Goal: Information Seeking & Learning: Check status

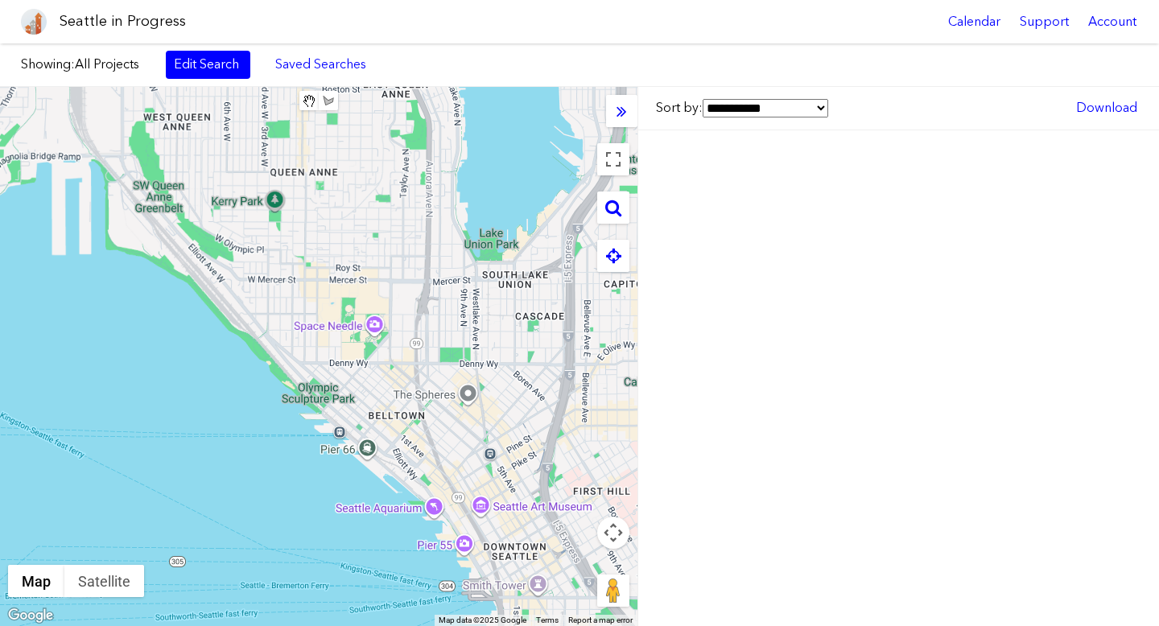
drag, startPoint x: 497, startPoint y: 382, endPoint x: 325, endPoint y: 219, distance: 237.4
click at [323, 220] on div "To navigate, press the arrow keys." at bounding box center [319, 356] width 638 height 539
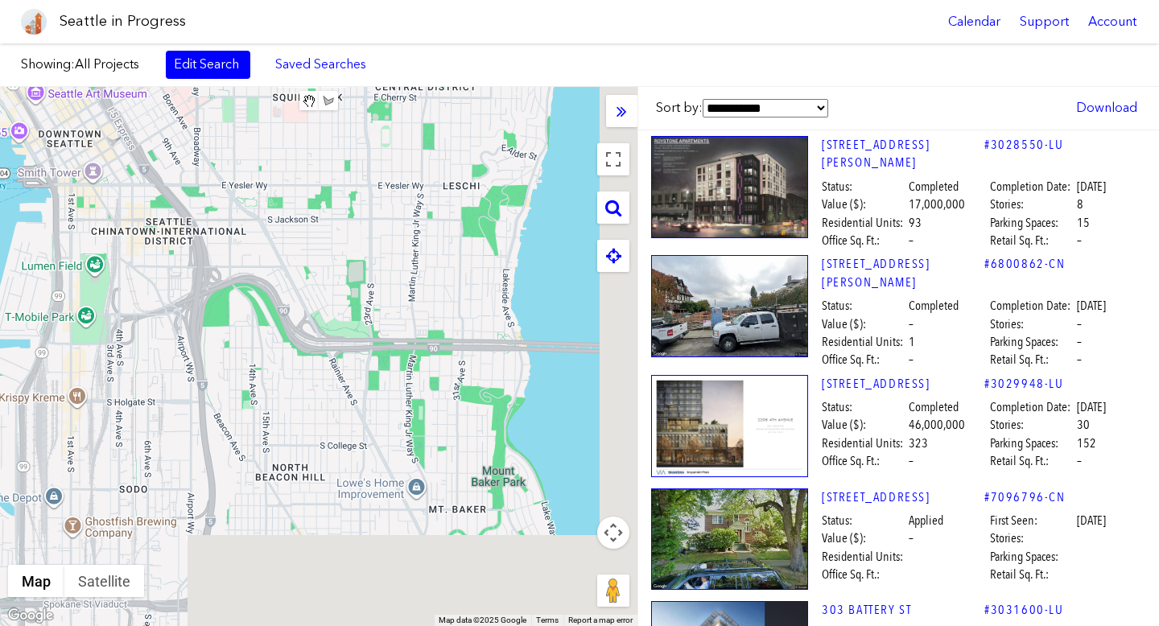
drag, startPoint x: 488, startPoint y: 389, endPoint x: 297, endPoint y: 189, distance: 276.1
click at [289, 175] on div "To navigate, press the arrow keys." at bounding box center [319, 356] width 638 height 539
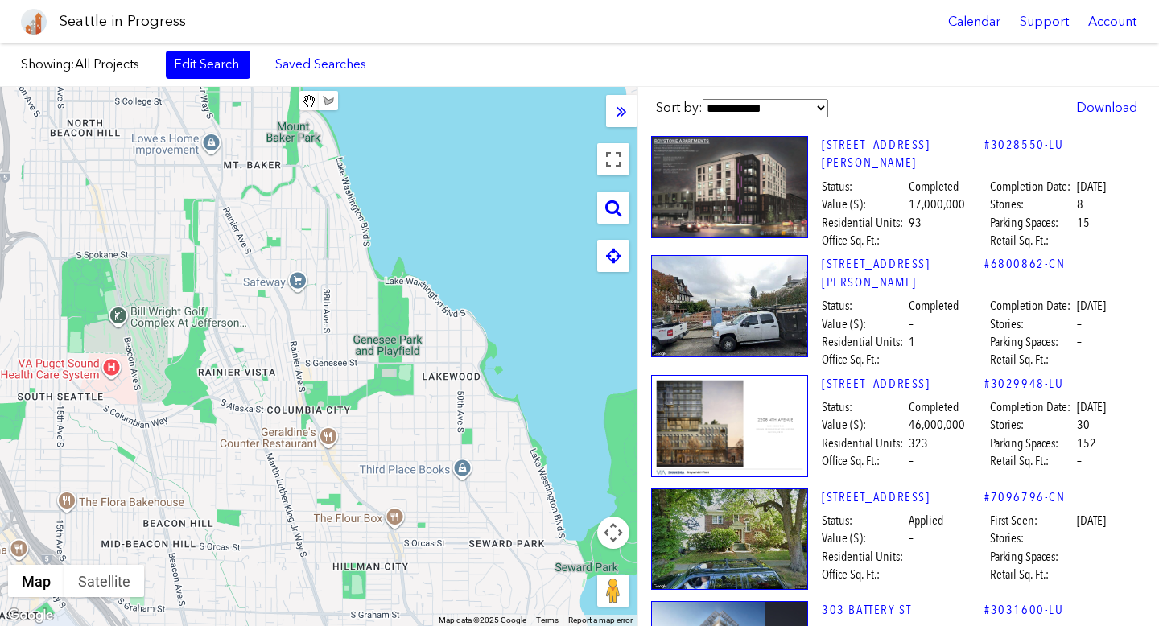
drag, startPoint x: 181, startPoint y: 328, endPoint x: 337, endPoint y: 318, distance: 156.5
click at [337, 318] on div "To navigate, press the arrow keys." at bounding box center [319, 356] width 638 height 539
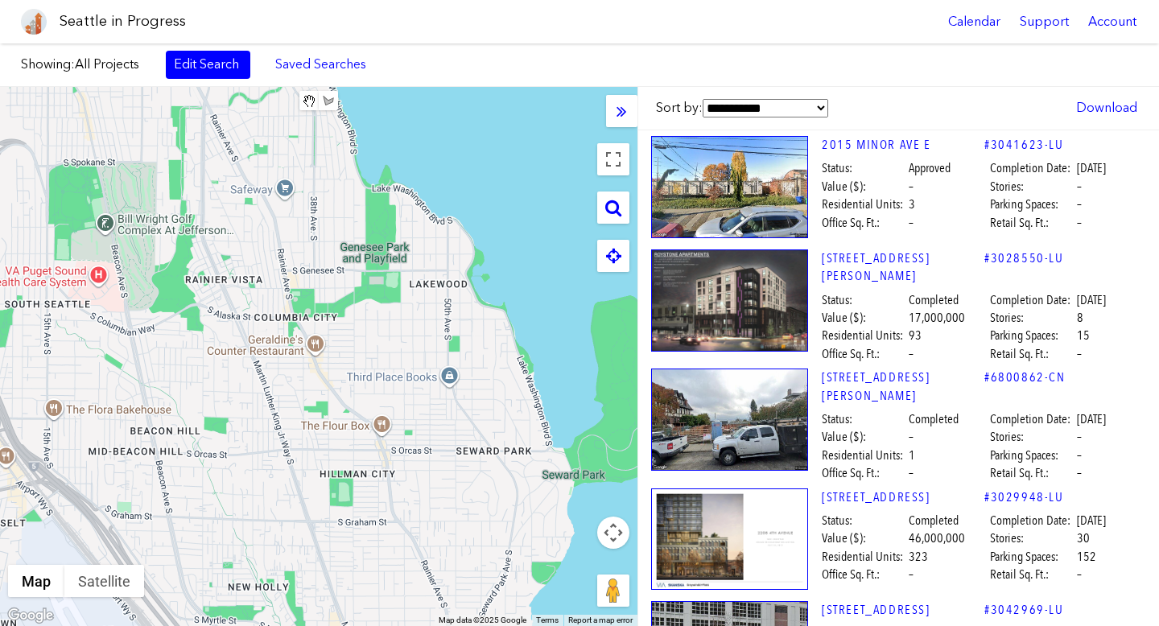
drag, startPoint x: 263, startPoint y: 340, endPoint x: 253, endPoint y: 338, distance: 10.6
click at [250, 316] on div "To navigate, press the arrow keys." at bounding box center [319, 356] width 638 height 539
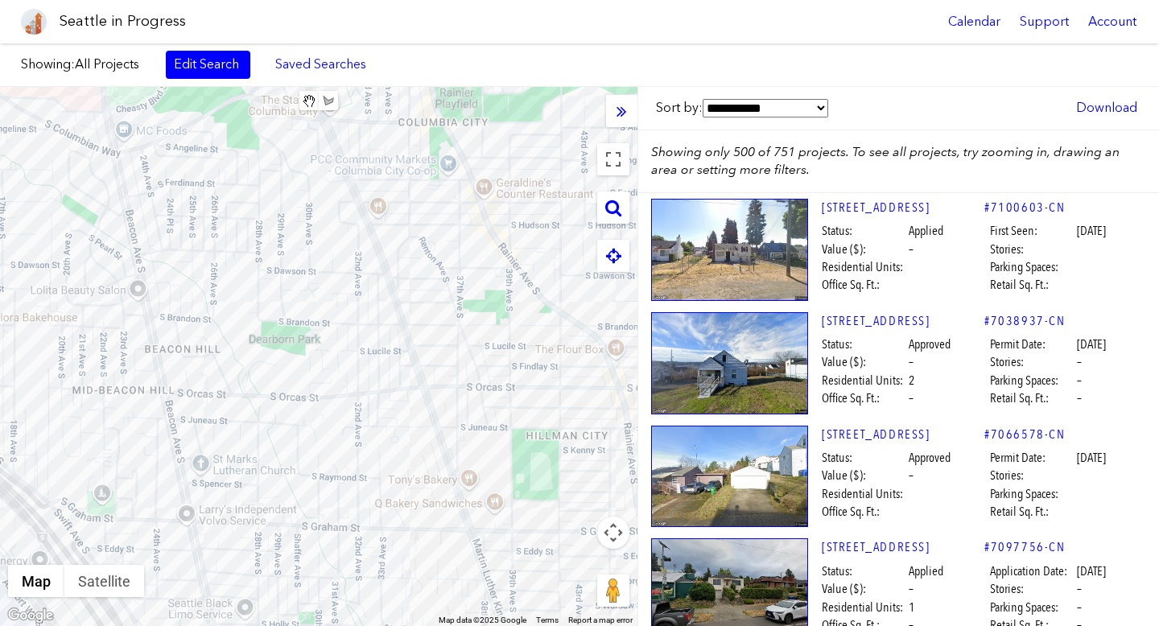
drag, startPoint x: 208, startPoint y: 406, endPoint x: 345, endPoint y: 340, distance: 151.9
click at [345, 340] on div "To navigate, press the arrow keys." at bounding box center [319, 356] width 638 height 539
drag, startPoint x: 365, startPoint y: 455, endPoint x: 240, endPoint y: 279, distance: 216.4
click at [241, 280] on div "To navigate, press the arrow keys." at bounding box center [319, 356] width 638 height 539
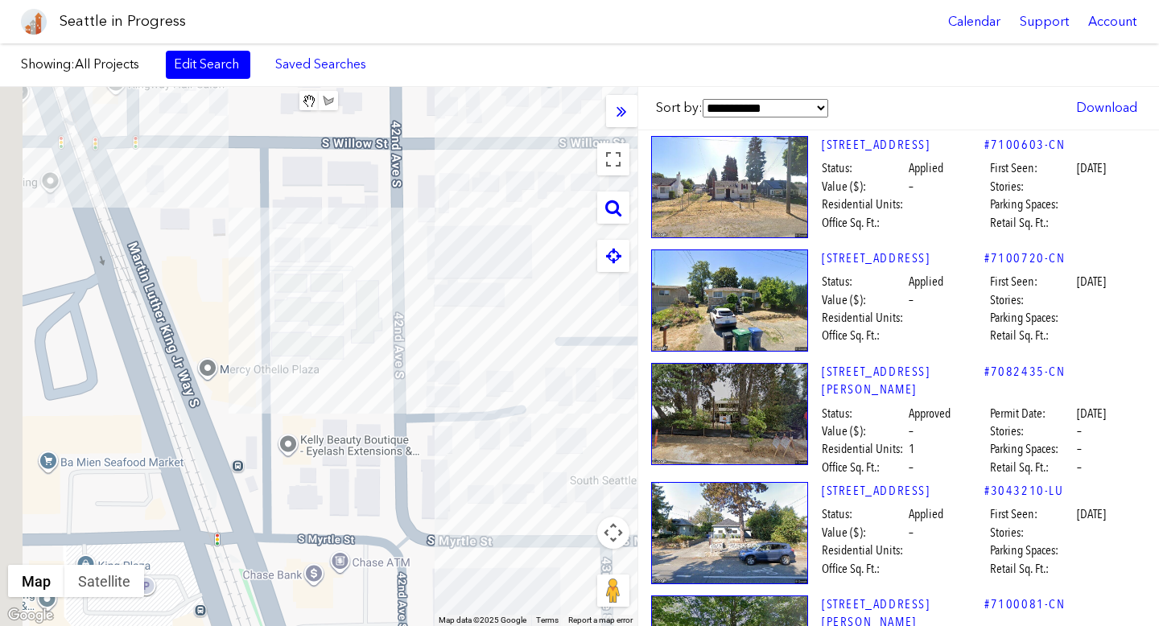
click at [336, 319] on div "To navigate, press the arrow keys." at bounding box center [319, 356] width 638 height 539
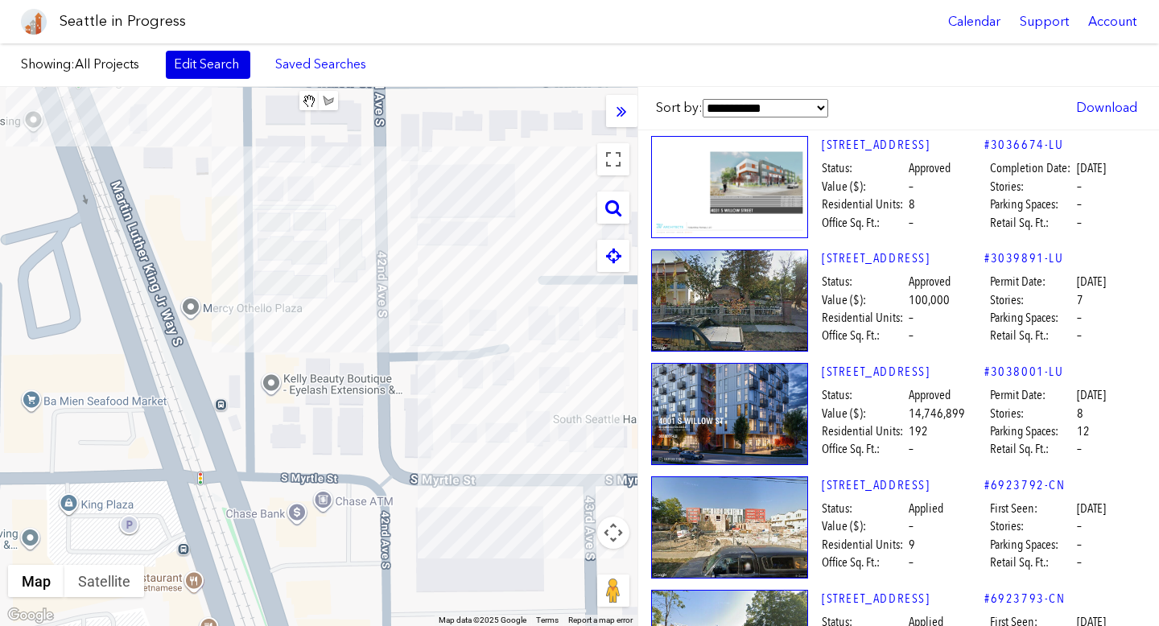
click at [196, 64] on link "Edit Search" at bounding box center [208, 64] width 85 height 27
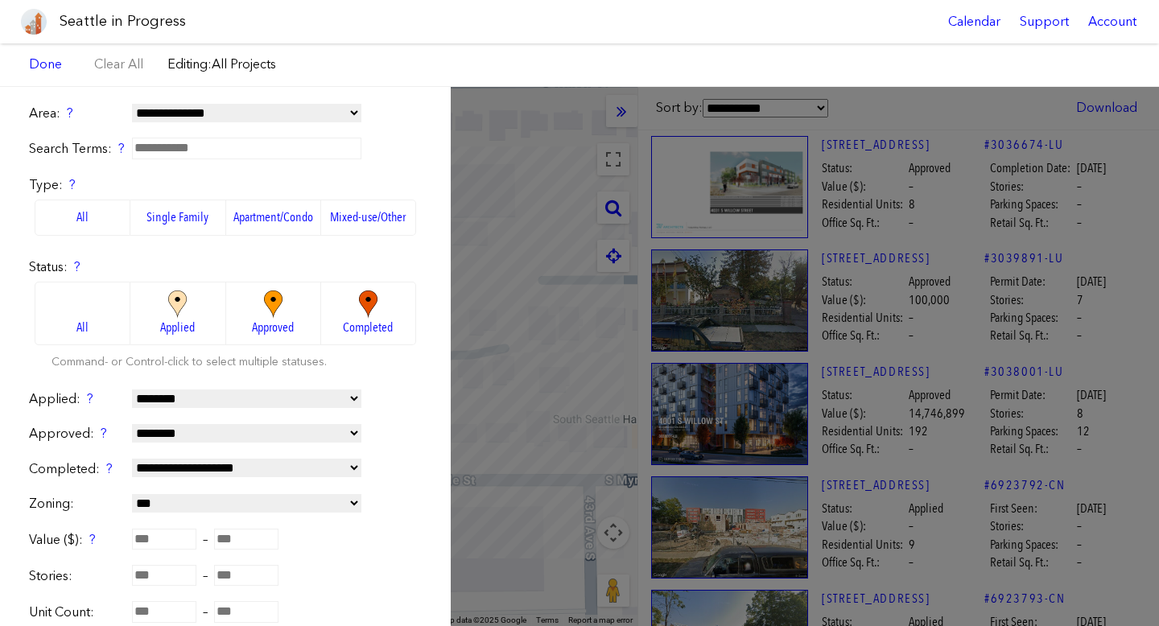
click at [517, 304] on div "**********" at bounding box center [579, 356] width 1159 height 539
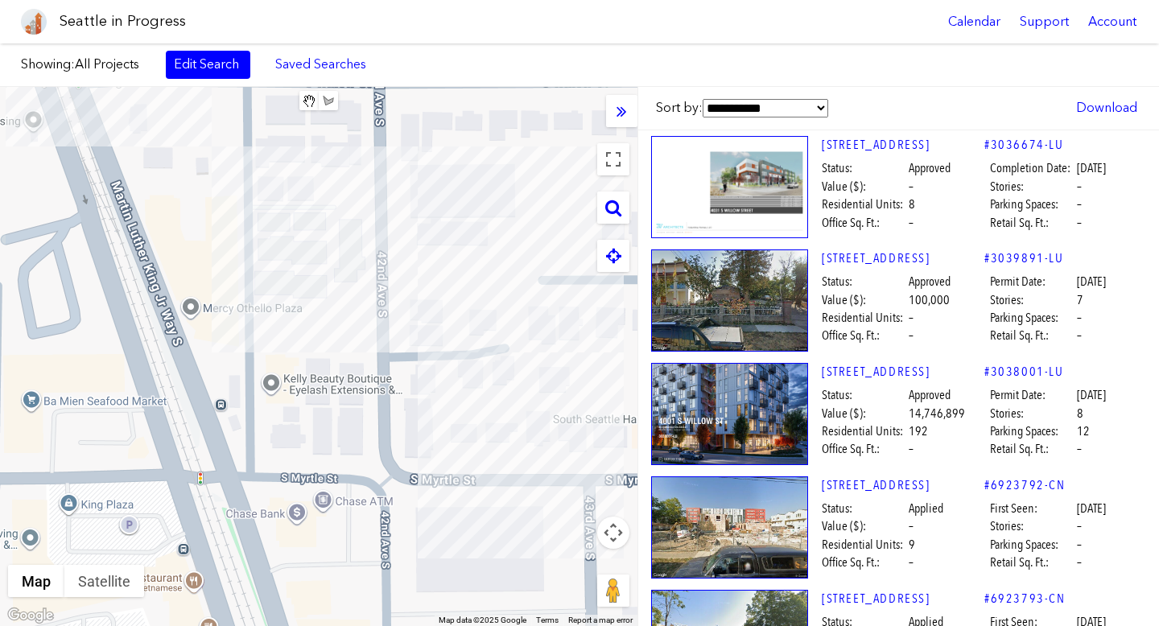
drag, startPoint x: 306, startPoint y: 259, endPoint x: 329, endPoint y: 347, distance: 90.8
click at [334, 348] on div "To navigate, press the arrow keys." at bounding box center [319, 356] width 638 height 539
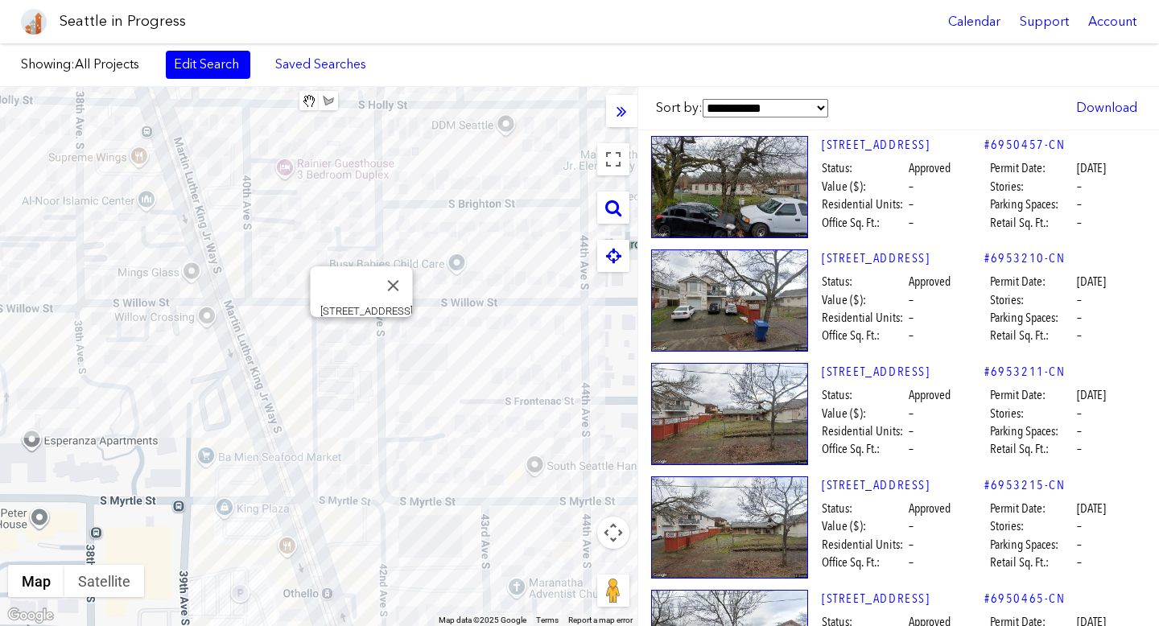
click at [365, 340] on div "To navigate, press the arrow keys. [STREET_ADDRESS]" at bounding box center [319, 356] width 638 height 539
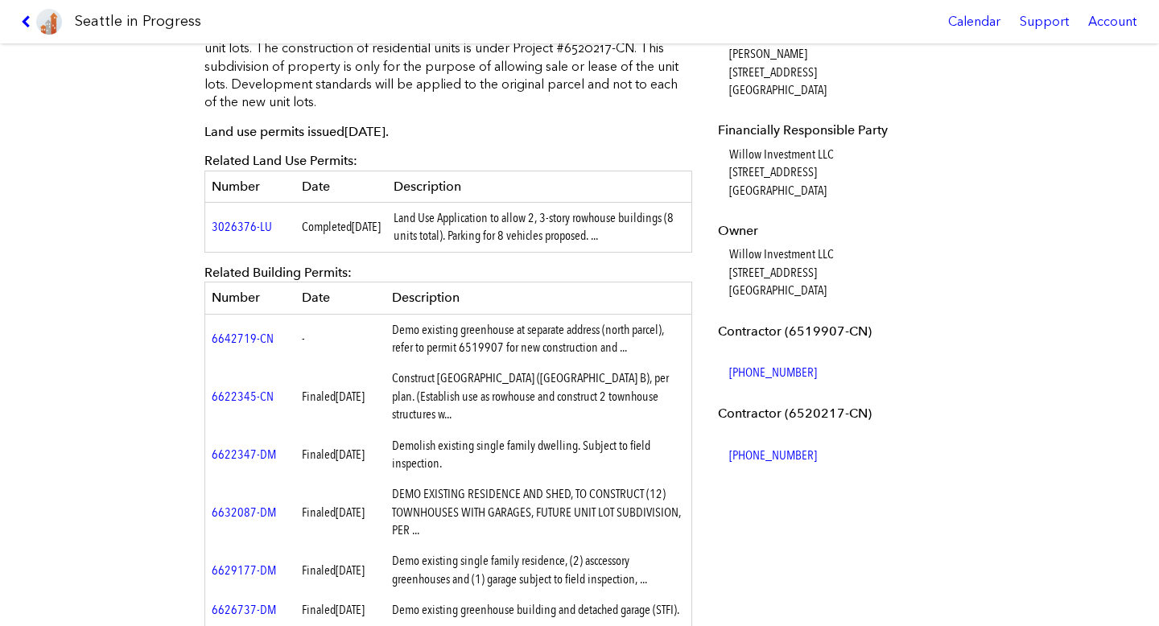
scroll to position [387, 0]
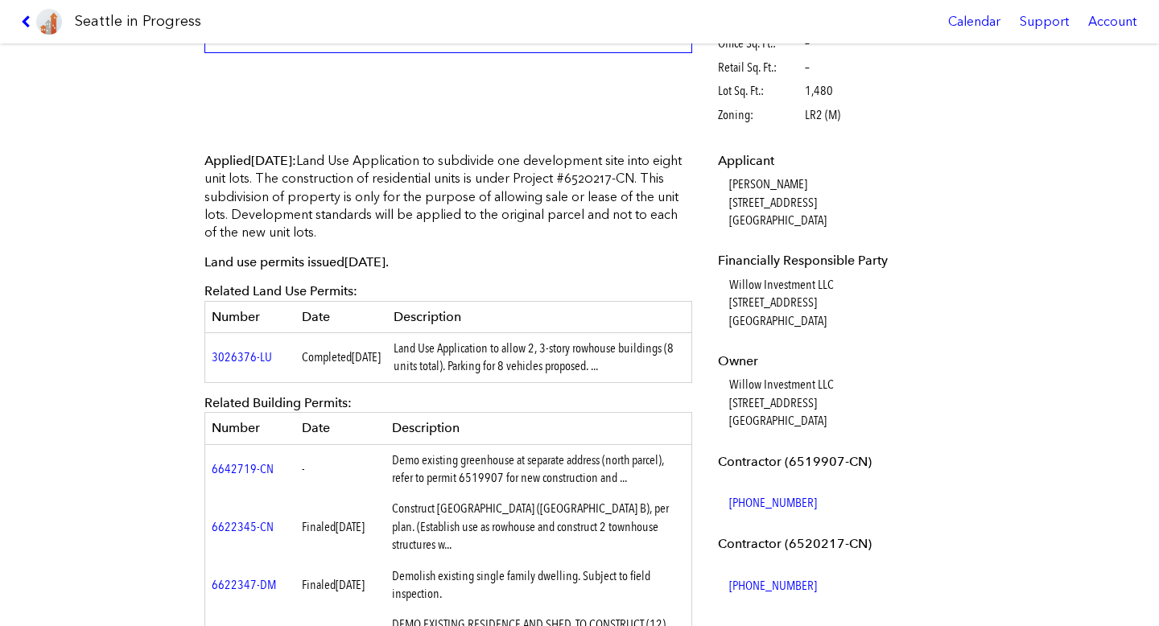
click at [497, 324] on th "Description" at bounding box center [539, 316] width 305 height 31
click at [498, 267] on p "Land use permits issued [DATE] ." at bounding box center [448, 263] width 488 height 18
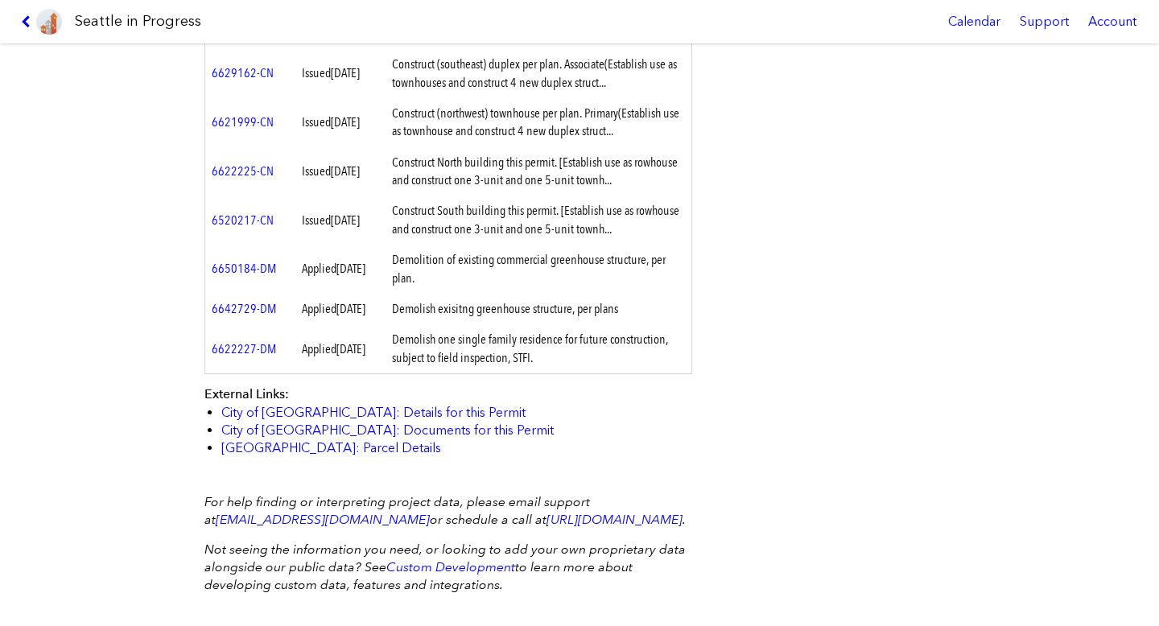
scroll to position [1451, 0]
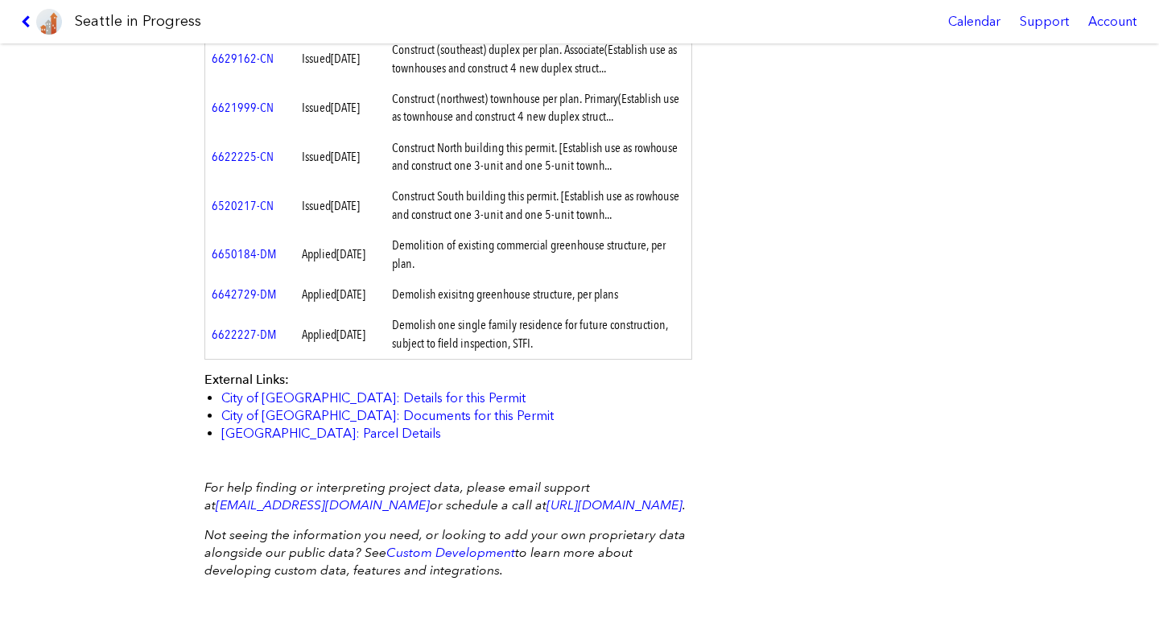
click at [487, 263] on td "Demolition of existing commercial greenhouse structure, per plan." at bounding box center [539, 254] width 307 height 49
click at [1133, 203] on div "[STREET_ADDRESS] #3036674-LU Full design proposal Status: Approved Completion D…" at bounding box center [579, 334] width 1159 height 583
click at [1135, 201] on div "[STREET_ADDRESS] #3036674-LU Full design proposal Status: Approved Completion D…" at bounding box center [579, 334] width 1159 height 583
click at [1135, 200] on div "[STREET_ADDRESS] #3036674-LU Full design proposal Status: Approved Completion D…" at bounding box center [579, 334] width 1159 height 583
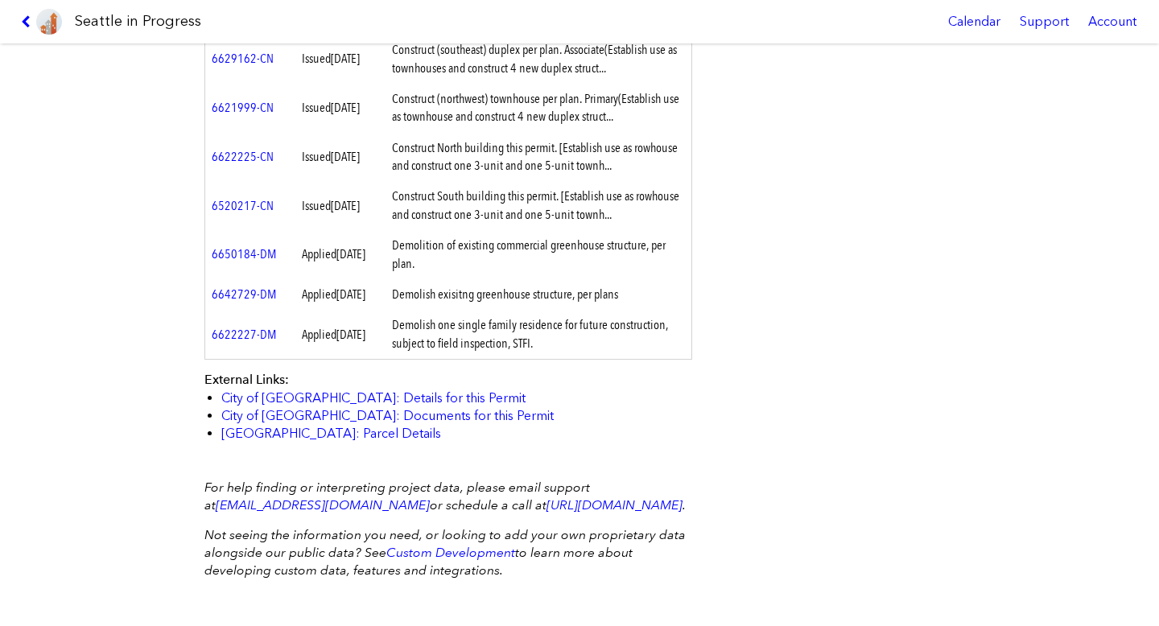
click at [1135, 200] on div "[STREET_ADDRESS] #3036674-LU Full design proposal Status: Approved Completion D…" at bounding box center [579, 334] width 1159 height 583
